Goal: Navigation & Orientation: Find specific page/section

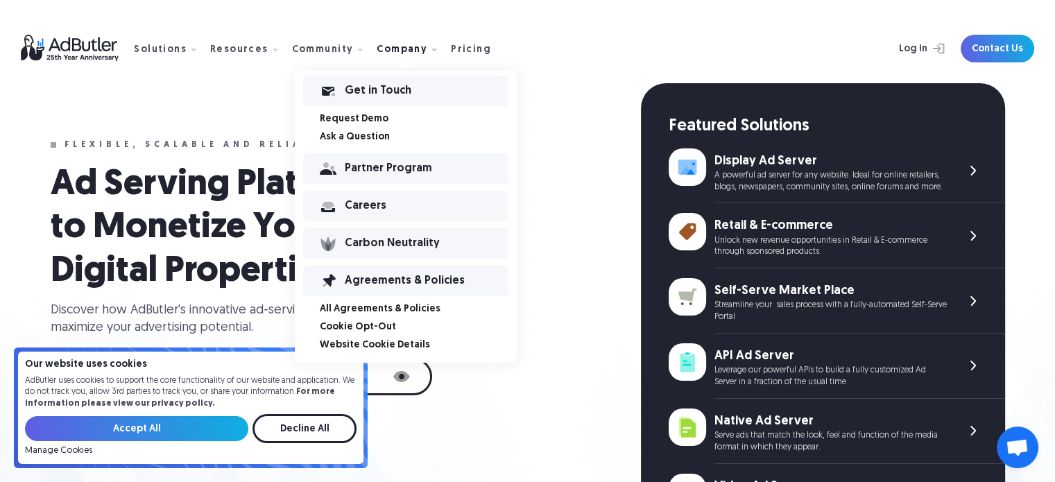
click at [404, 45] on div "Company" at bounding box center [402, 50] width 51 height 10
click at [367, 211] on div "Careers" at bounding box center [427, 206] width 164 height 10
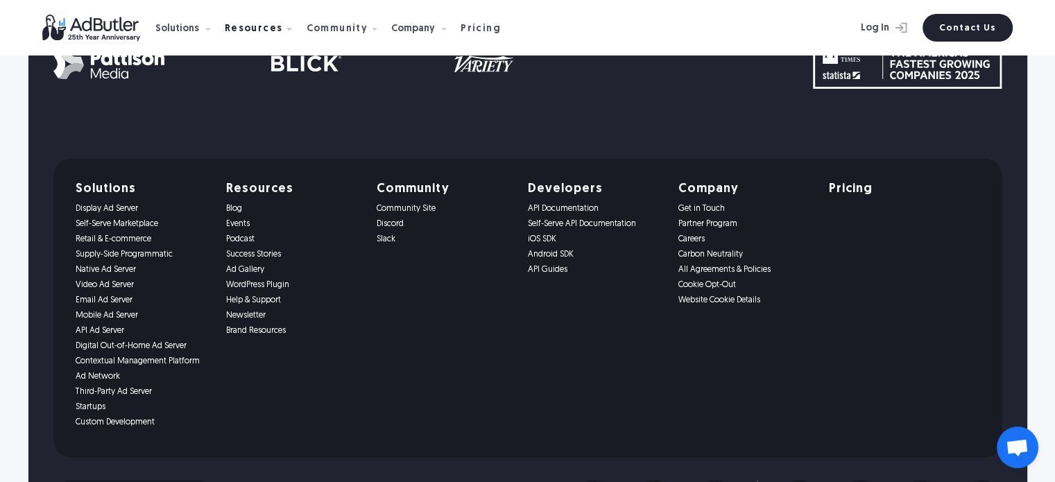
scroll to position [901, 0]
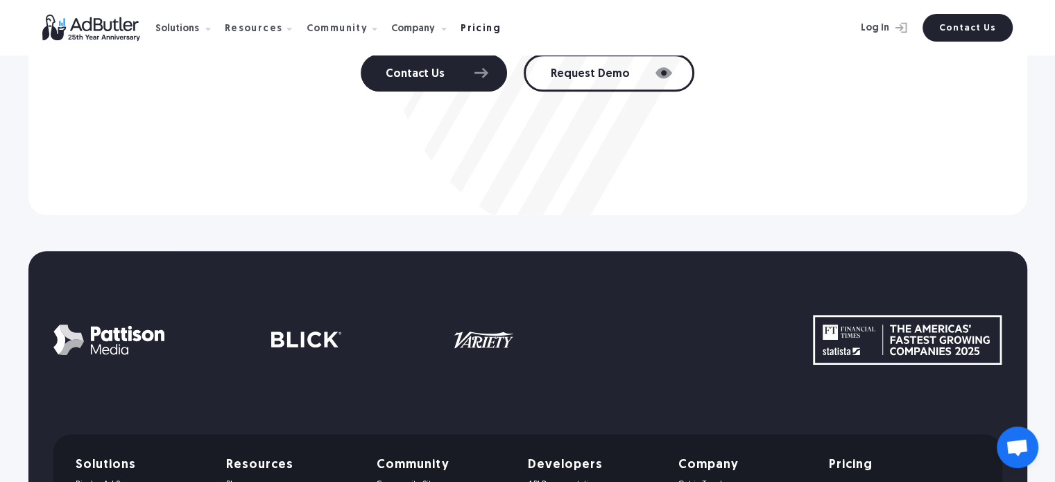
click at [460, 26] on div "Pricing" at bounding box center [480, 29] width 40 height 10
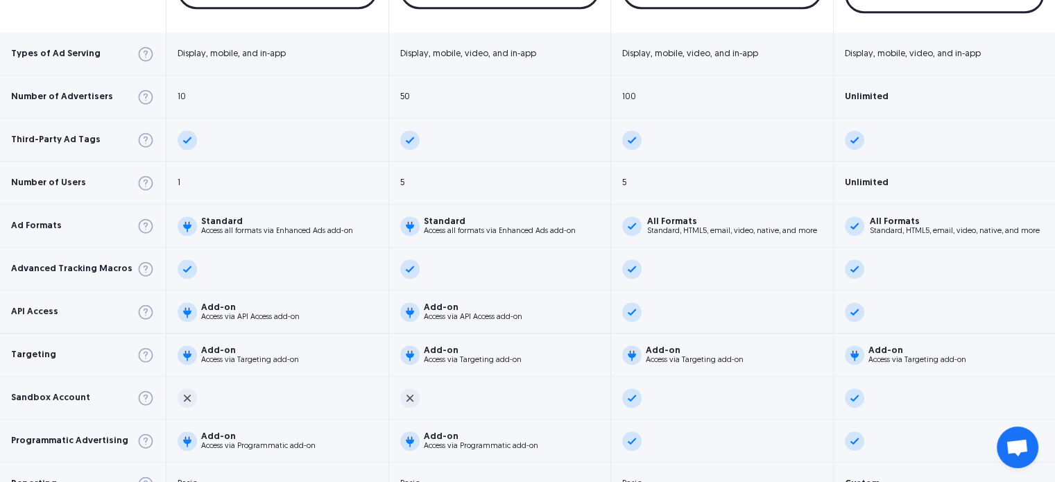
scroll to position [901, 0]
